Goal: Task Accomplishment & Management: Manage account settings

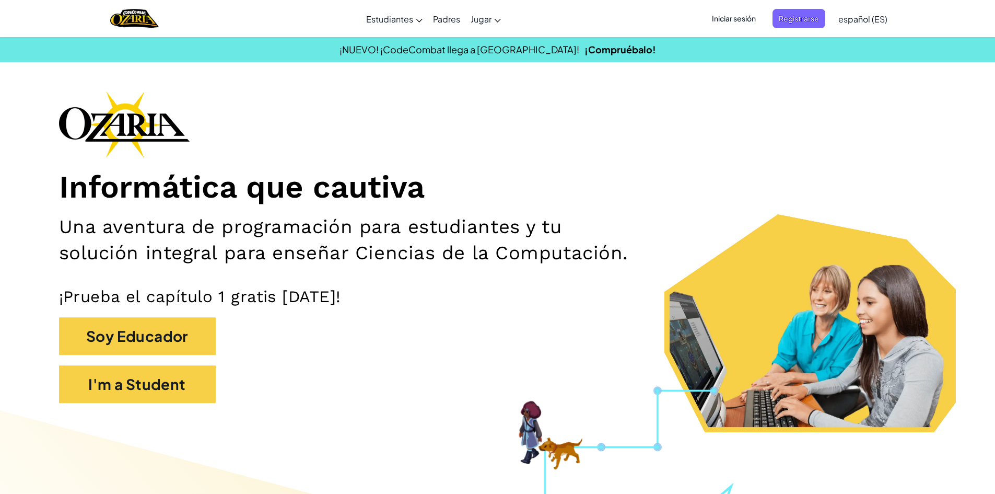
drag, startPoint x: 0, startPoint y: 0, endPoint x: 722, endPoint y: 14, distance: 722.0
click at [722, 14] on ul "Iniciar sesión Registrarse" at bounding box center [765, 18] width 130 height 19
click at [730, 23] on span "Iniciar sesión" at bounding box center [734, 18] width 56 height 19
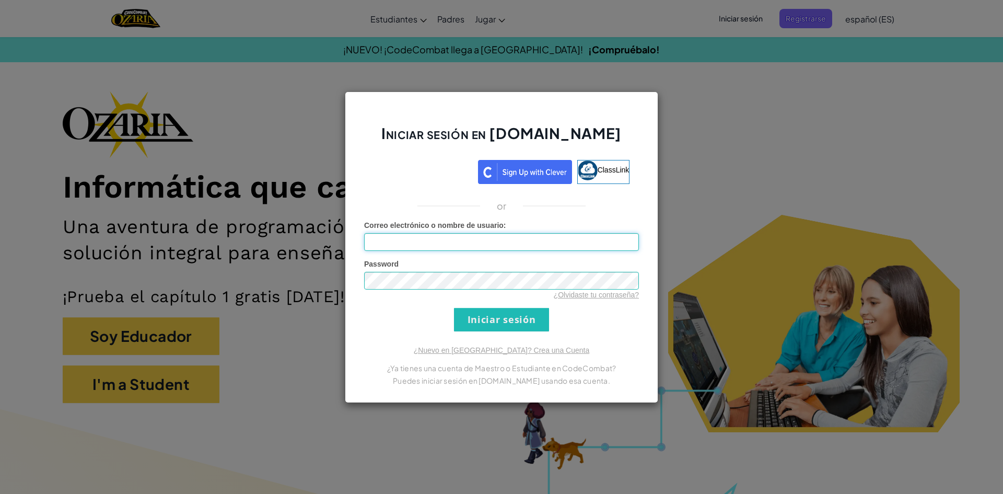
click at [496, 245] on input "Correo electrónico o nombre de usuario :" at bounding box center [501, 242] width 275 height 18
type input "[EMAIL_ADDRESS][DOMAIN_NAME]"
click at [454, 308] on input "Iniciar sesión" at bounding box center [501, 320] width 95 height 24
click at [544, 323] on input "Iniciar sesión" at bounding box center [501, 320] width 95 height 24
